Goal: Transaction & Acquisition: Download file/media

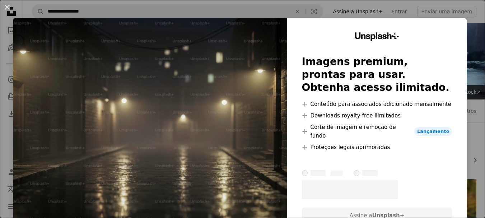
scroll to position [100, 0]
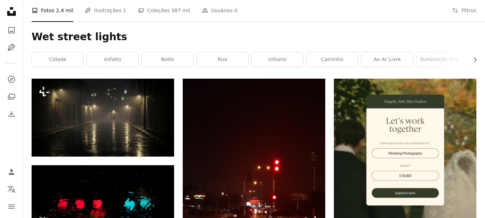
click at [264, 36] on h1 "Wet street lights" at bounding box center [254, 36] width 444 height 13
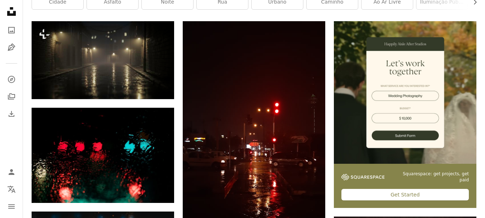
scroll to position [172, 0]
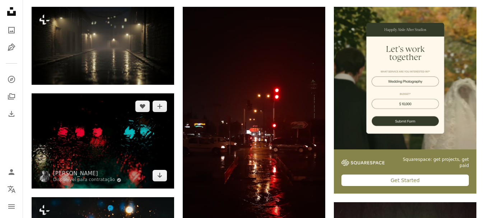
click at [132, 159] on img at bounding box center [103, 140] width 142 height 95
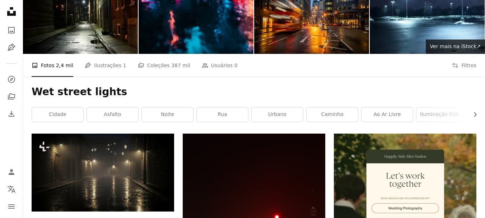
scroll to position [43, 0]
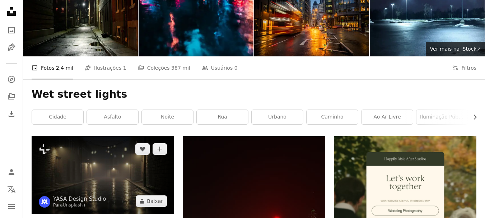
click at [96, 176] on img at bounding box center [103, 175] width 142 height 78
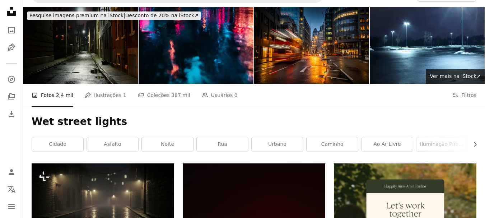
scroll to position [14, 0]
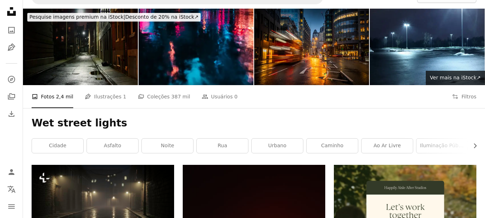
click at [87, 55] on img at bounding box center [80, 47] width 115 height 76
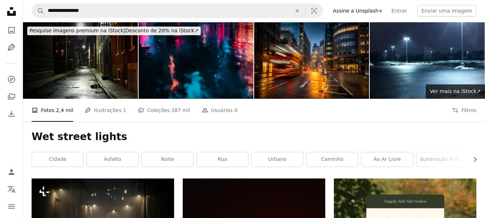
scroll to position [0, 0]
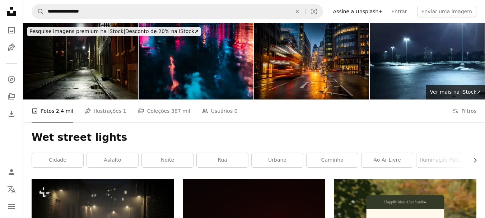
click at [285, 126] on div "Wet street lights Chevron right cidade asfalto Noite rua urbano caminho ao ar l…" at bounding box center [254, 150] width 462 height 57
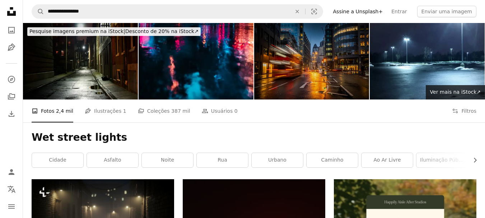
click at [300, 67] on img at bounding box center [311, 61] width 115 height 76
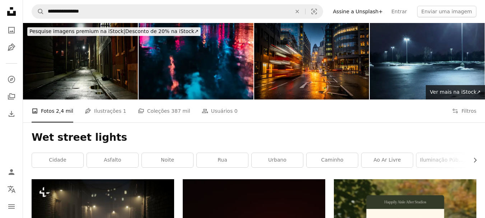
click at [396, 59] on img at bounding box center [426, 61] width 115 height 76
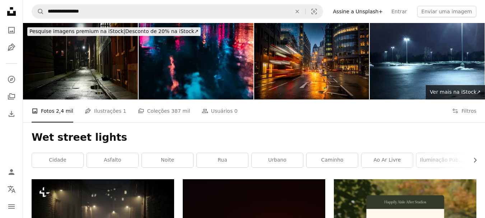
click at [349, 148] on div "Wet street lights Chevron right cidade asfalto Noite rua urbano caminho ao ar l…" at bounding box center [254, 150] width 462 height 57
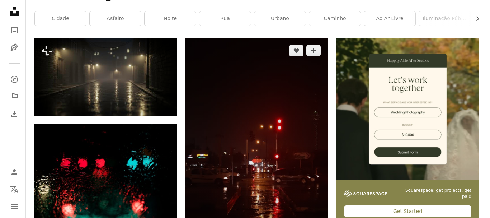
scroll to position [201, 0]
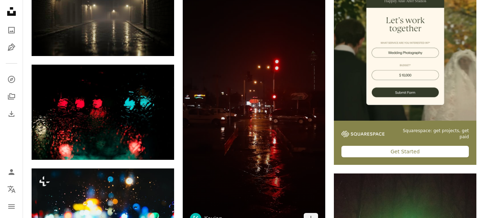
click at [250, 108] on img at bounding box center [254, 104] width 142 height 253
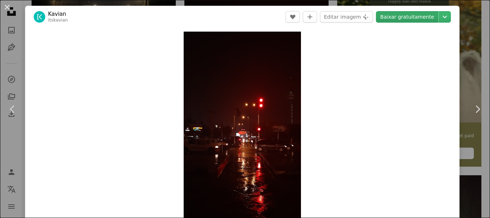
click at [409, 20] on link "Baixar gratuitamente" at bounding box center [407, 16] width 62 height 11
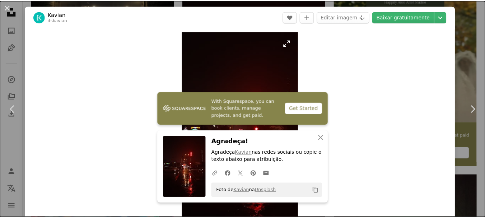
scroll to position [14, 0]
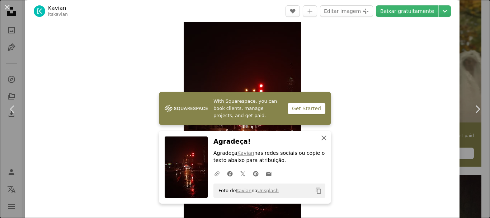
click at [321, 140] on icon "An X shape" at bounding box center [324, 137] width 9 height 9
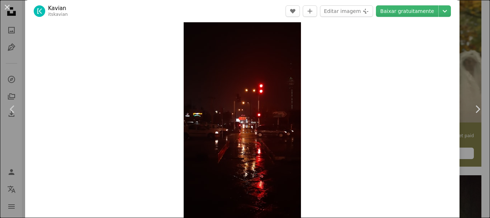
click at [357, 108] on div "Zoom in" at bounding box center [242, 122] width 434 height 216
